Goal: Transaction & Acquisition: Book appointment/travel/reservation

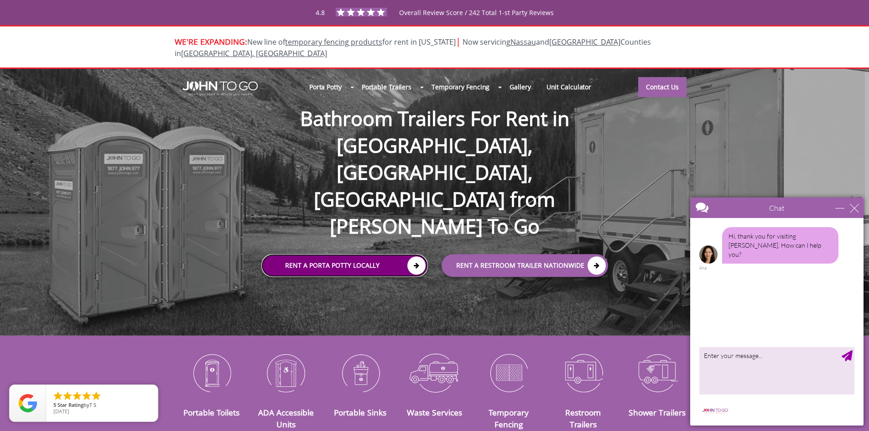
click at [418, 257] on icon at bounding box center [417, 266] width 18 height 18
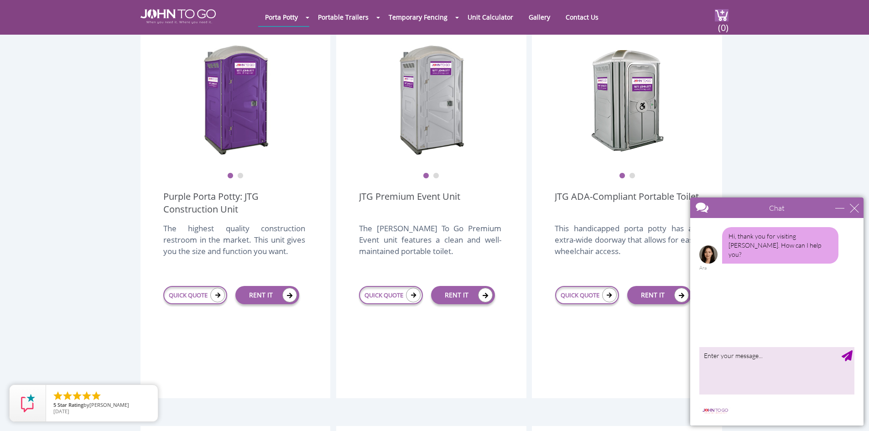
scroll to position [274, 0]
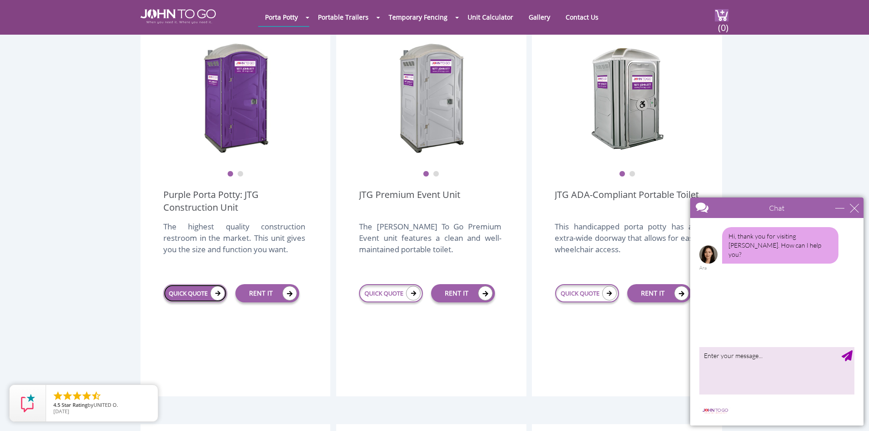
click at [217, 286] on icon at bounding box center [217, 293] width 15 height 15
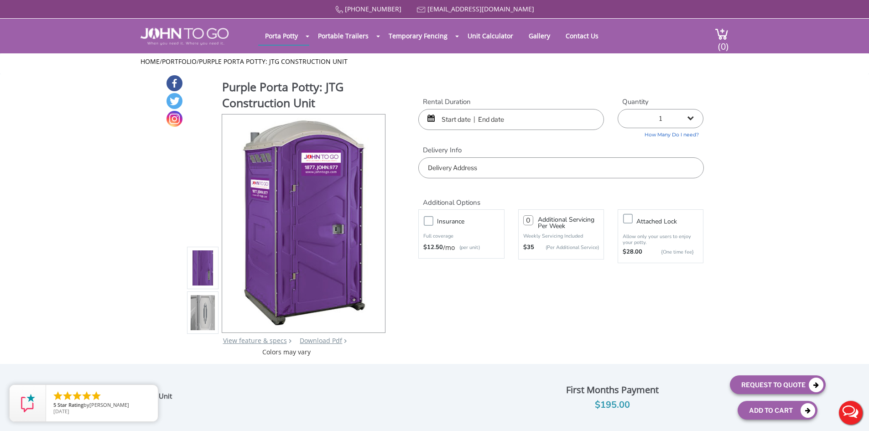
click at [517, 121] on input "text" at bounding box center [511, 119] width 186 height 21
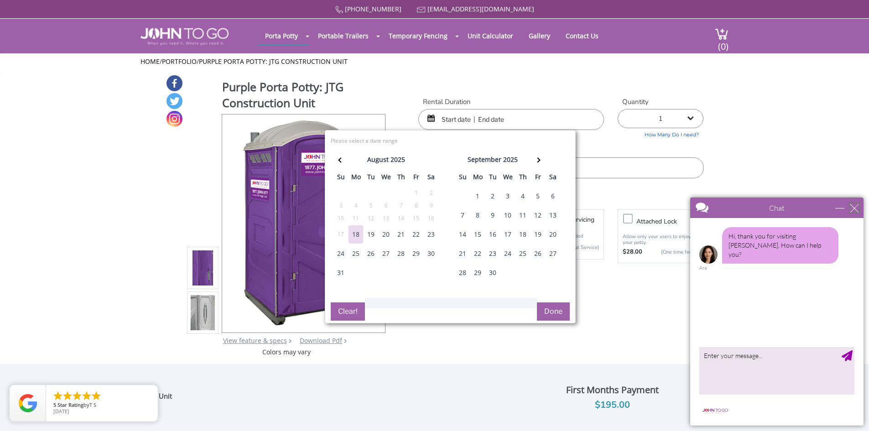
click at [853, 208] on div "close" at bounding box center [854, 208] width 9 height 9
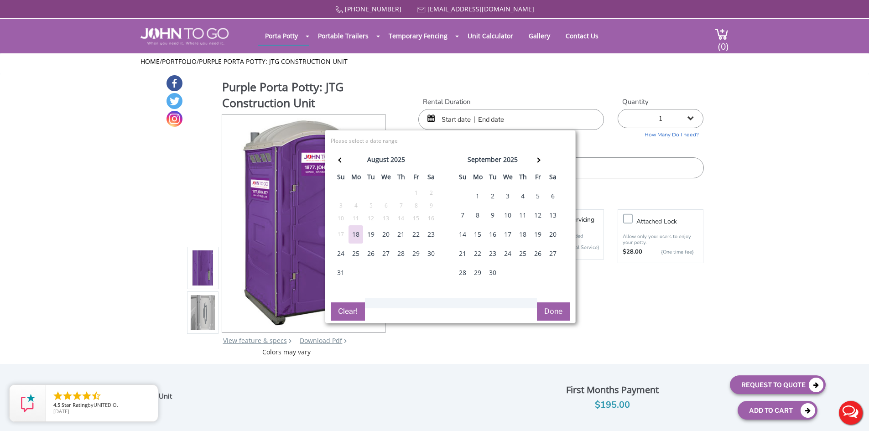
click at [356, 236] on div "18" at bounding box center [356, 234] width 15 height 18
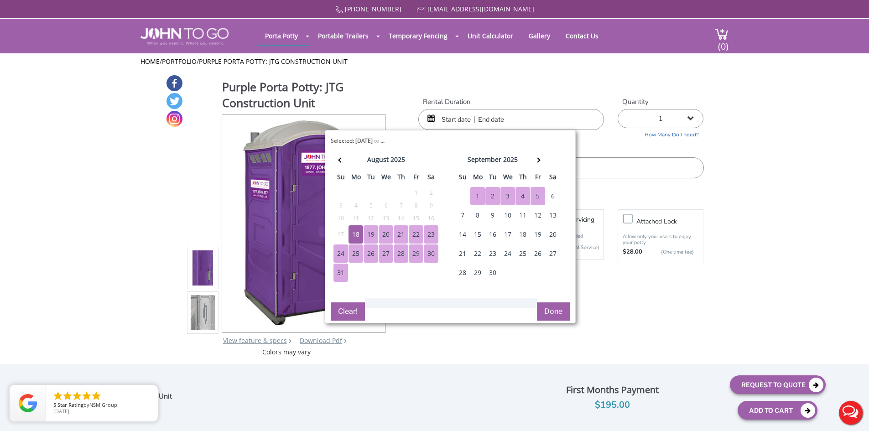
click at [540, 194] on div "5" at bounding box center [538, 196] width 15 height 18
type input "08/18/2025 to 09/05/2025"
click at [557, 303] on button "Done" at bounding box center [553, 312] width 33 height 18
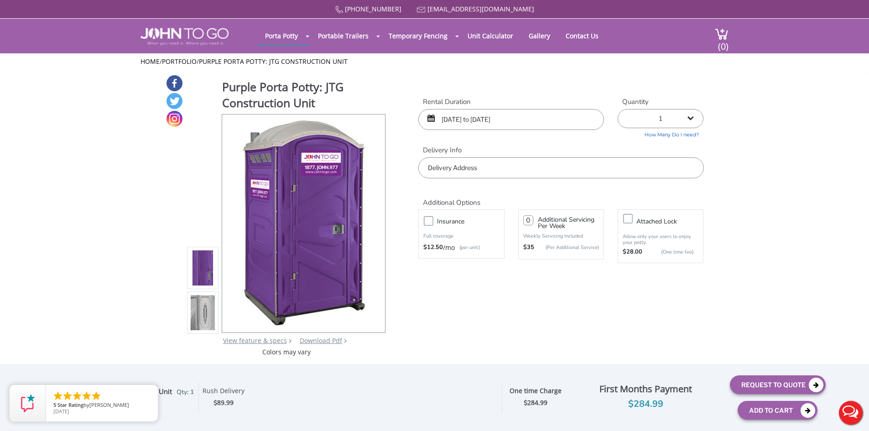
click at [461, 166] on input "text" at bounding box center [560, 167] width 285 height 21
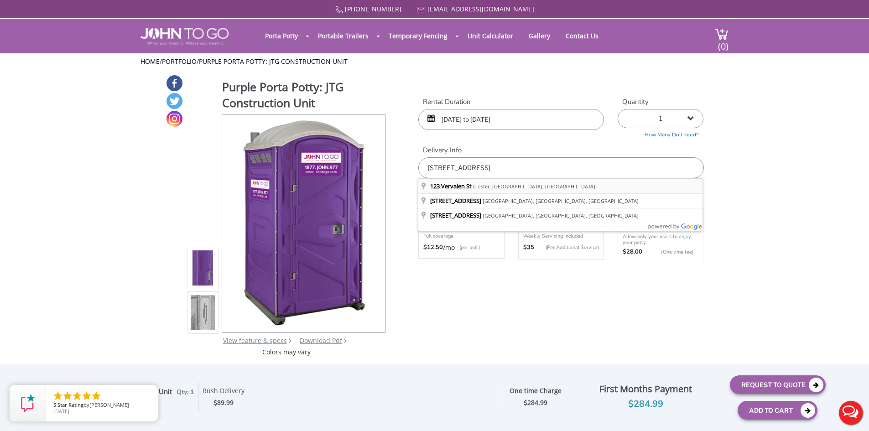
type input "123 Vervalen St, Closter, NJ, USA"
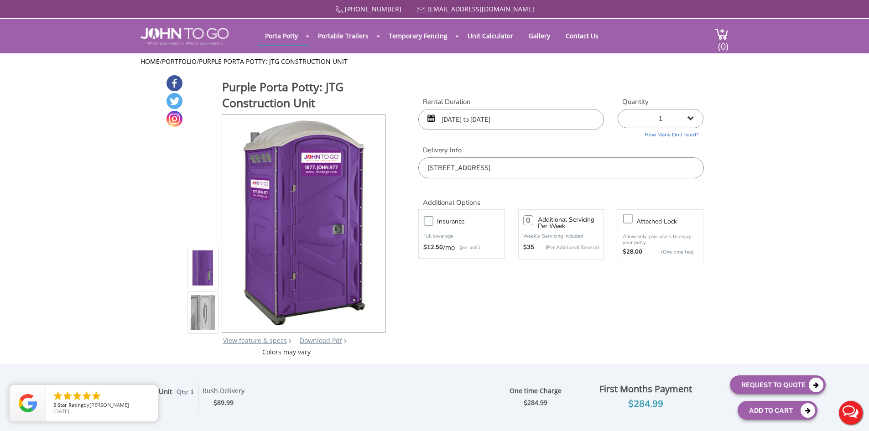
click at [528, 221] on input "number" at bounding box center [528, 220] width 10 height 10
type input "1"
click at [548, 268] on div "Additional Options Insurance Full coverage $12.50 /mo (per unit) 1 Additional S…" at bounding box center [561, 225] width 299 height 94
click at [529, 217] on input "1" at bounding box center [528, 220] width 10 height 10
click at [552, 281] on form "Rental Duration 08/18/2025 to 09/05/2025 Quantity 1 2 (5% discount) 3 (8% disco…" at bounding box center [560, 190] width 285 height 187
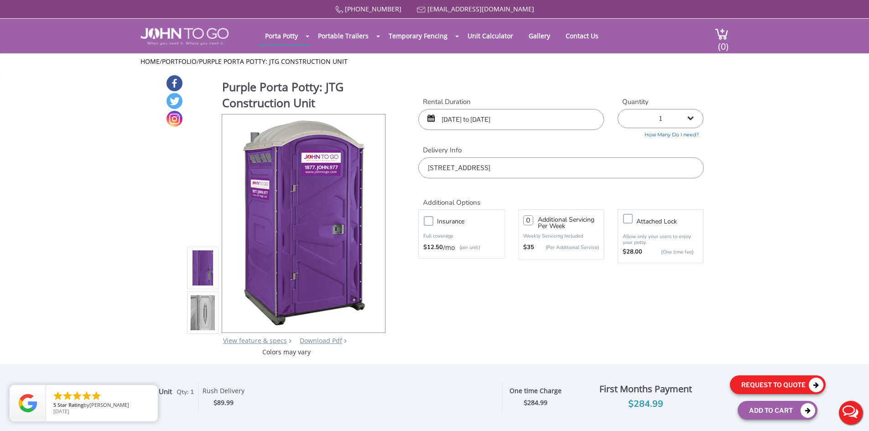
click at [771, 385] on button "Request To Quote" at bounding box center [778, 385] width 96 height 19
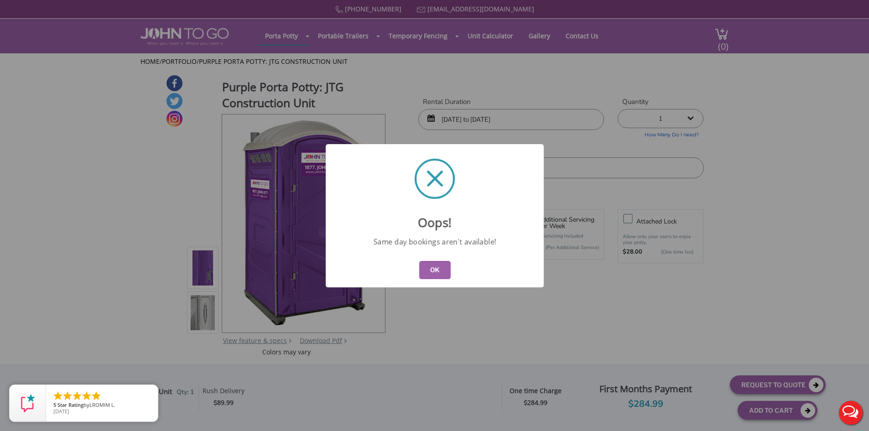
click at [429, 269] on button "OK" at bounding box center [434, 270] width 31 height 18
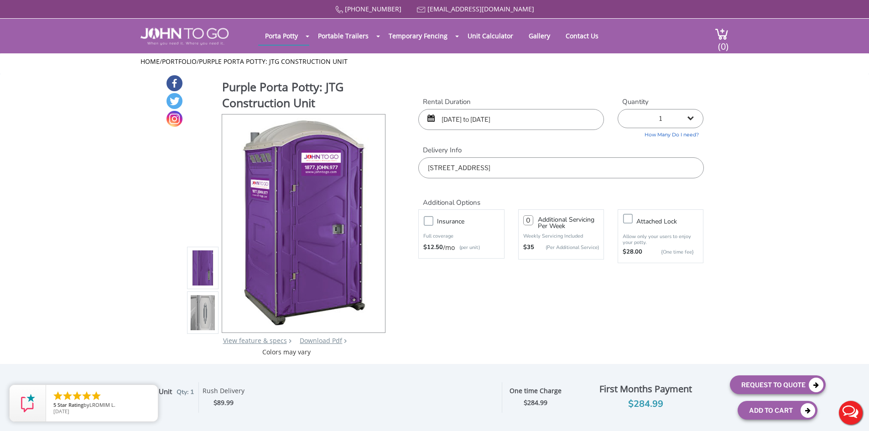
click at [474, 120] on input "08/18/2025 to 09/05/2025" at bounding box center [511, 119] width 186 height 21
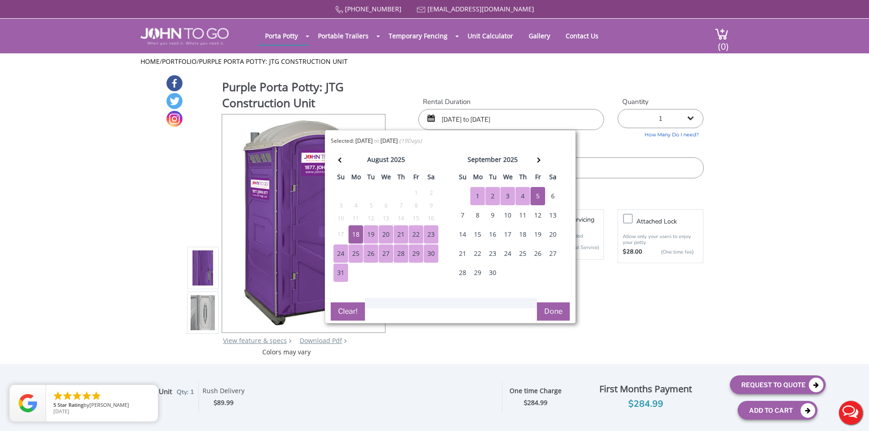
click at [372, 234] on div "19" at bounding box center [371, 234] width 15 height 18
click at [538, 193] on div "5" at bounding box center [538, 196] width 15 height 18
type input "08/19/2025 to 09/05/2025"
click at [553, 313] on button "Done" at bounding box center [553, 312] width 33 height 18
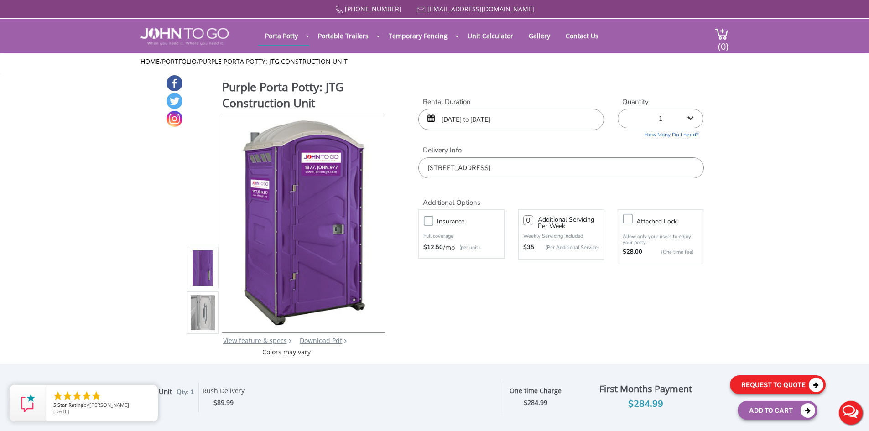
click at [777, 386] on button "Request To Quote" at bounding box center [778, 385] width 96 height 19
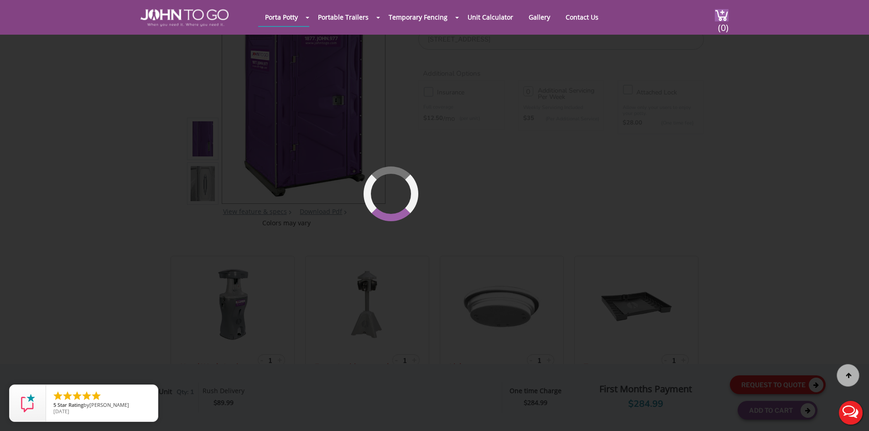
scroll to position [97, 0]
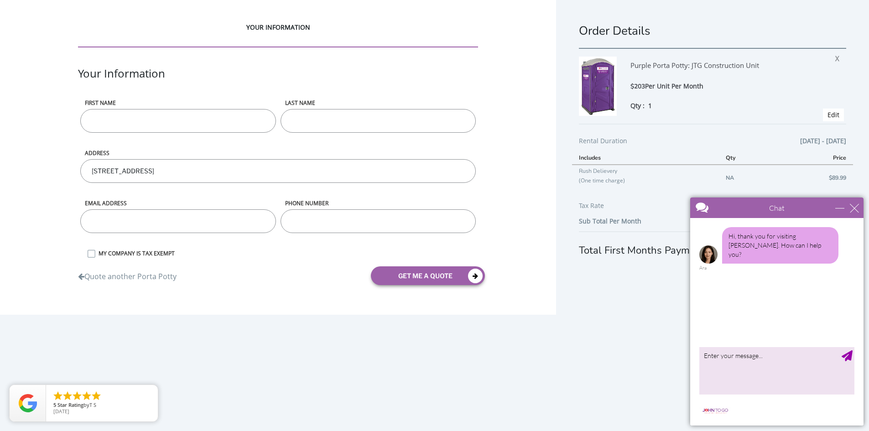
click at [127, 123] on input "First name" at bounding box center [177, 121] width 195 height 24
type input "Jo"
type input "Rauso"
type input "7322042085"
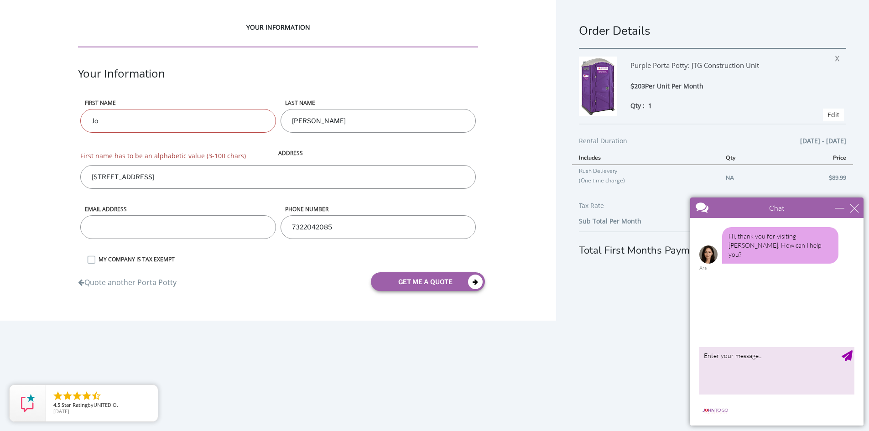
click at [100, 121] on input "Jo" at bounding box center [177, 121] width 195 height 24
click at [305, 176] on input "123 Vervalen St, Closter, NJ, USA" at bounding box center [277, 177] width 395 height 24
click at [110, 117] on input "Jo" at bounding box center [177, 121] width 195 height 24
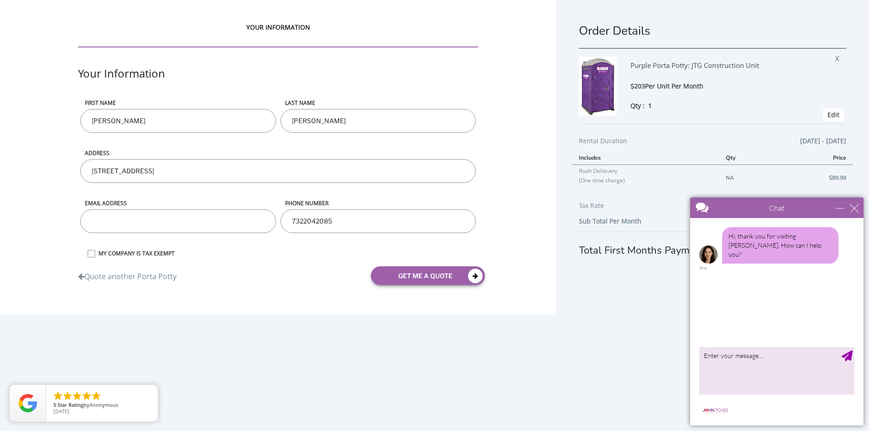
type input "Joann"
click at [288, 151] on label "ADDRESS" at bounding box center [277, 128] width 395 height 58
click at [288, 159] on input "123 Vervalen St, Closter, NJ, USA" at bounding box center [277, 171] width 395 height 24
click at [117, 230] on input "email" at bounding box center [177, 221] width 195 height 24
type input "jrauso@ebsbuilders.net"
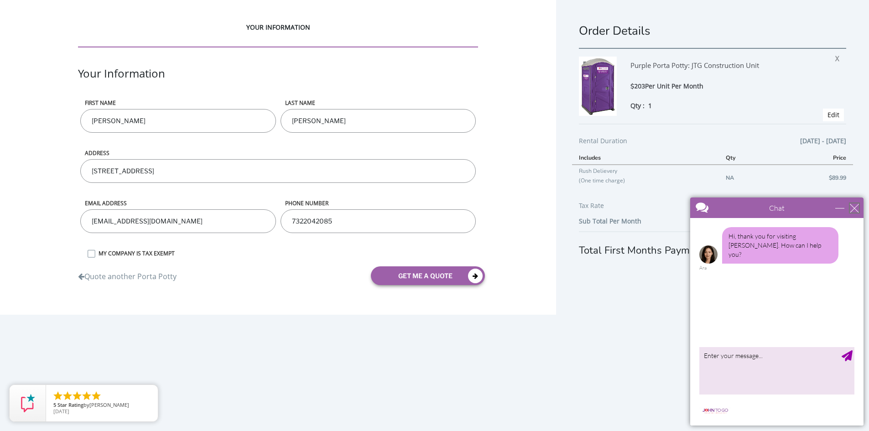
click at [855, 206] on div "close" at bounding box center [854, 208] width 9 height 9
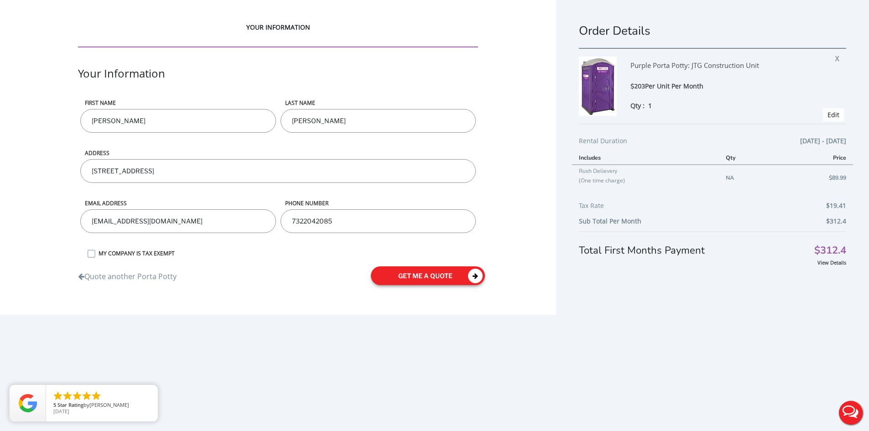
click at [441, 278] on button "get me a quote" at bounding box center [428, 276] width 114 height 19
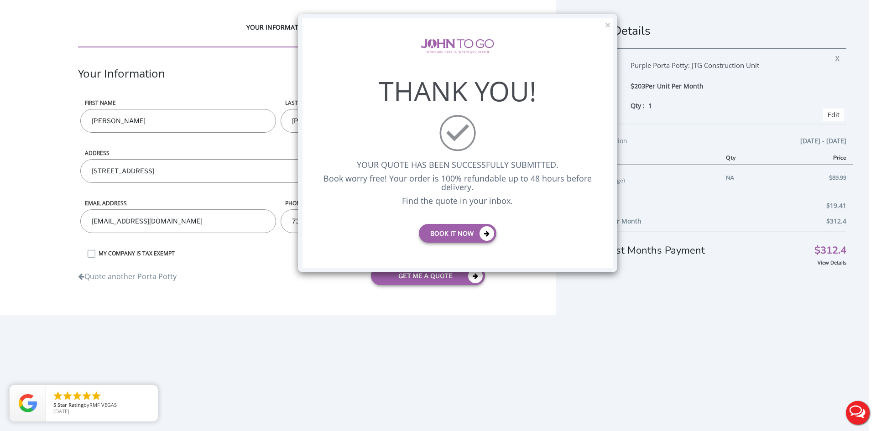
drag, startPoint x: 550, startPoint y: 27, endPoint x: 858, endPoint y: 37, distance: 307.7
click at [858, 37] on div "× THANK YOU! YOUR QUOTE HAS BEEN SUCCESSFULLY SUBMITTED. Book worry free! Your …" at bounding box center [438, 215] width 876 height 431
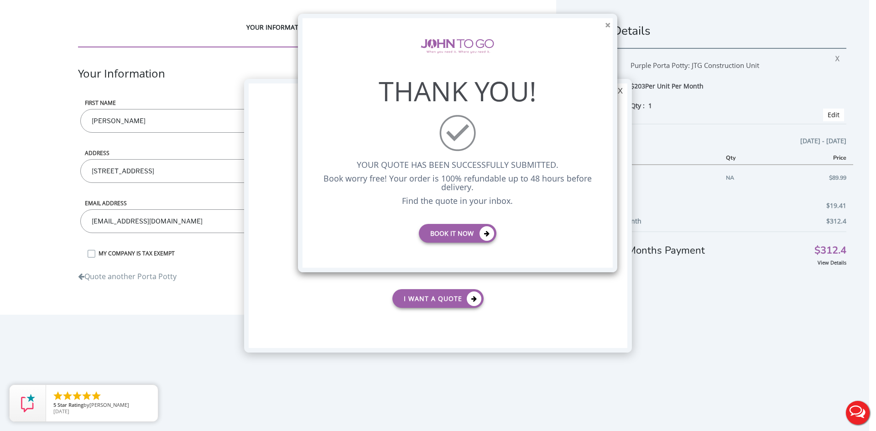
click at [605, 23] on button "×" at bounding box center [607, 26] width 5 height 10
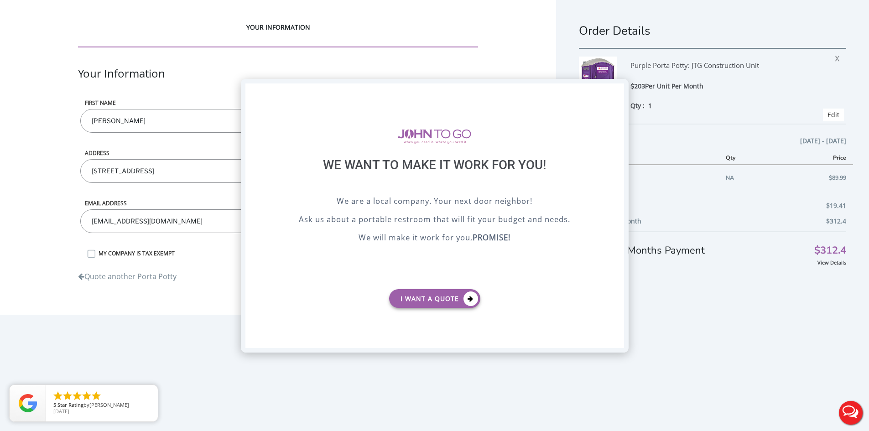
click at [616, 91] on div "X" at bounding box center [617, 92] width 14 height 16
